Goal: Task Accomplishment & Management: Manage account settings

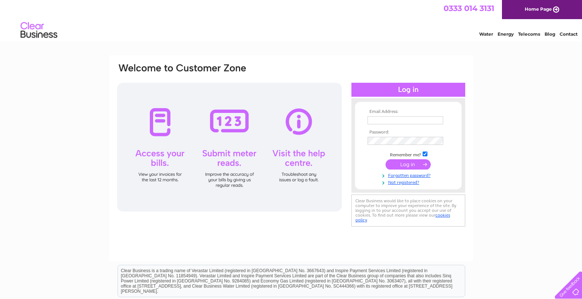
click at [430, 118] on input "text" at bounding box center [406, 120] width 76 height 8
paste input "dmoffat@carltonclubs.com"
type input "dmoffat@carltonclubs.com"
click at [426, 155] on input "checkbox" at bounding box center [425, 154] width 5 height 5
checkbox input "false"
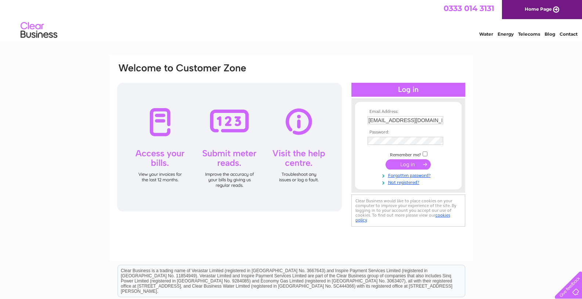
click at [423, 167] on input "submit" at bounding box center [408, 164] width 45 height 10
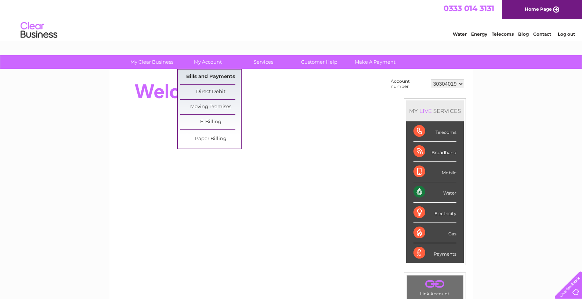
click at [205, 78] on link "Bills and Payments" at bounding box center [210, 76] width 61 height 15
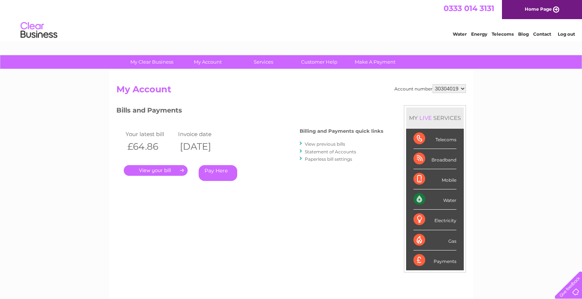
click at [149, 169] on link "." at bounding box center [156, 170] width 64 height 11
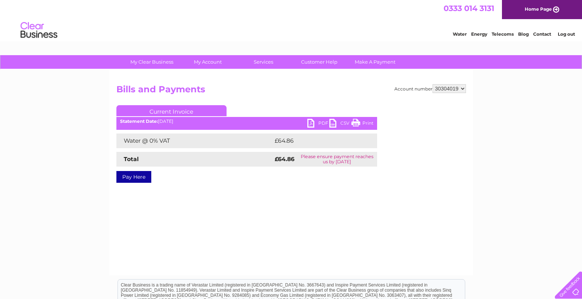
click at [310, 123] on link "PDF" at bounding box center [318, 124] width 22 height 11
click at [569, 34] on link "Log out" at bounding box center [566, 34] width 17 height 6
